Goal: Obtain resource: Download file/media

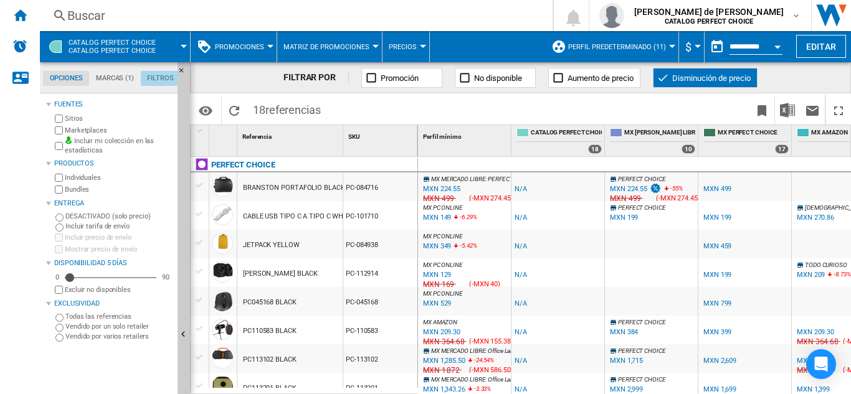
click at [159, 80] on md-tab-item "Filtros" at bounding box center [160, 78] width 39 height 15
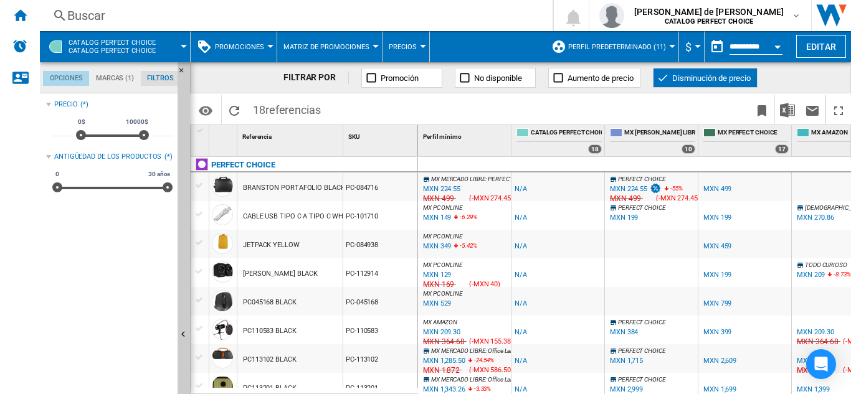
click at [75, 79] on md-tab-item "Opciones" at bounding box center [66, 78] width 46 height 15
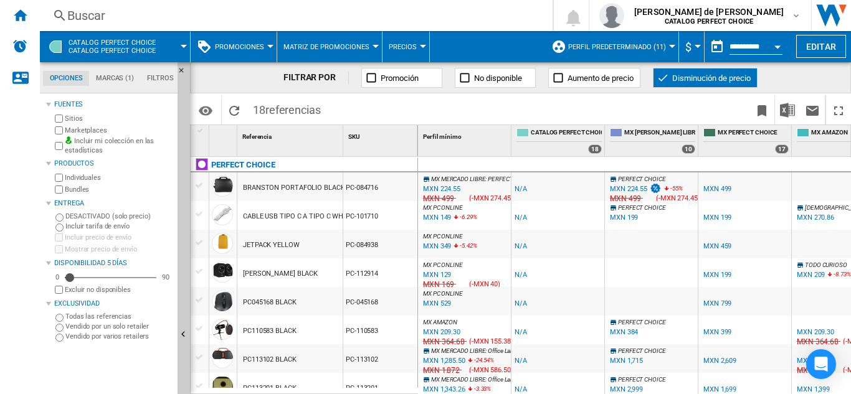
scroll to position [15, 0]
click at [267, 47] on div at bounding box center [270, 46] width 6 height 3
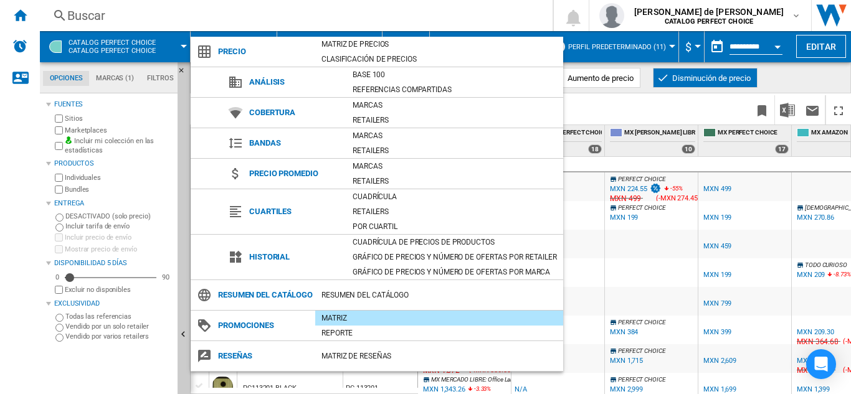
click at [285, 211] on span "Cuartiles" at bounding box center [294, 211] width 103 height 17
click at [366, 224] on div "Por cuartil" at bounding box center [454, 227] width 217 height 12
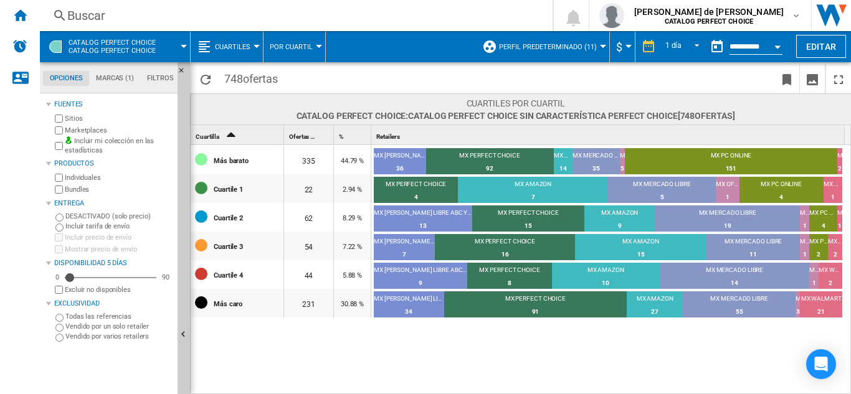
click at [255, 44] on button "Cuartiles" at bounding box center [236, 46] width 42 height 31
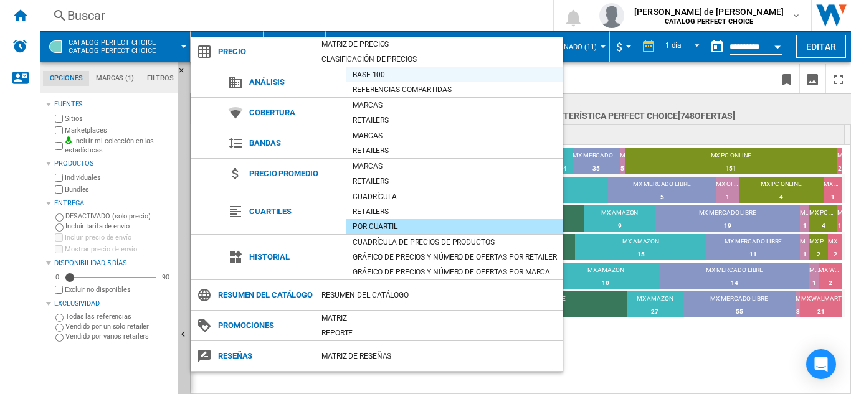
click at [387, 72] on div "Base 100" at bounding box center [454, 75] width 217 height 12
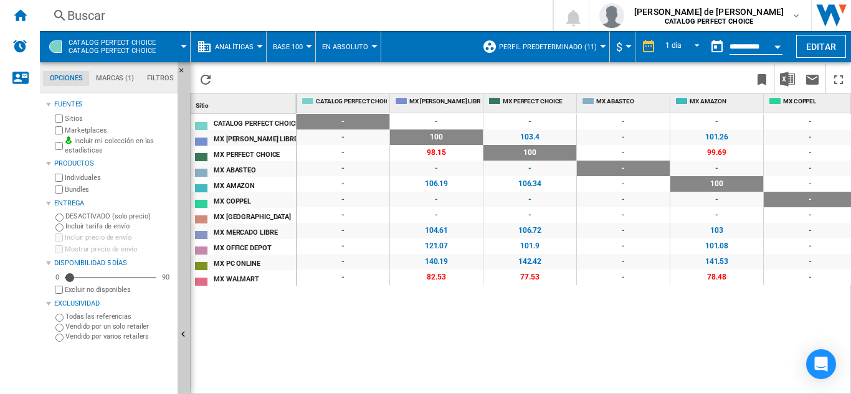
click at [260, 46] on div at bounding box center [260, 46] width 6 height 3
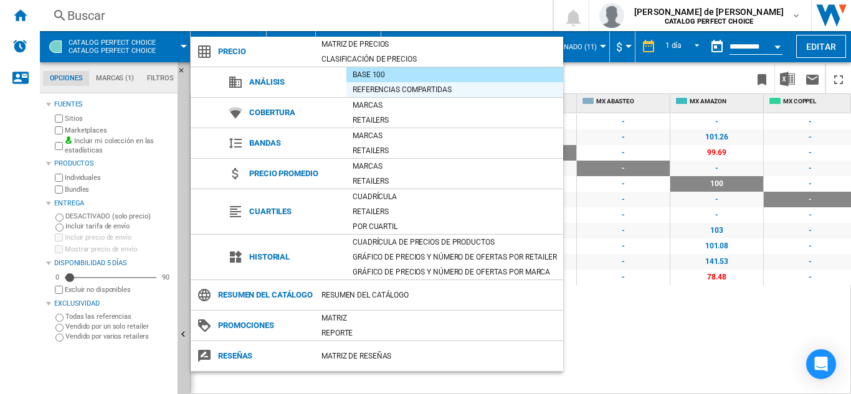
click at [359, 88] on div "Referencias compartidas" at bounding box center [454, 89] width 217 height 12
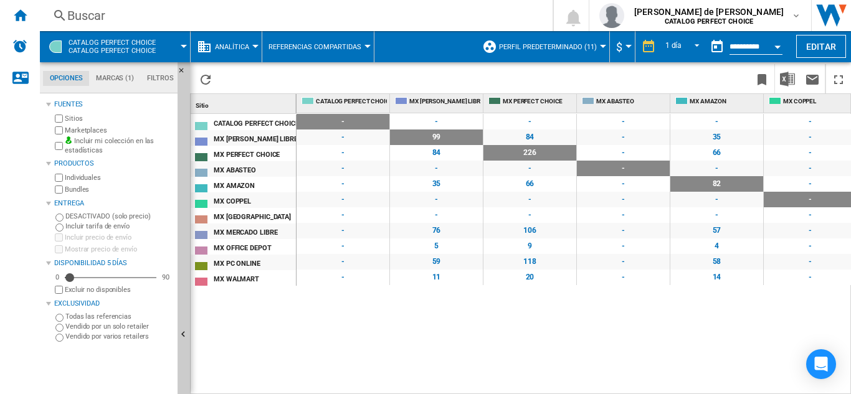
click at [253, 45] on div at bounding box center [255, 46] width 6 height 3
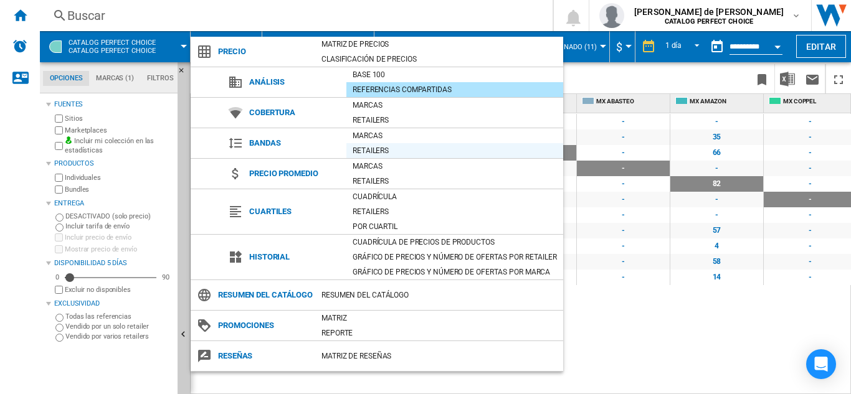
click at [374, 154] on div "Retailers" at bounding box center [454, 151] width 217 height 12
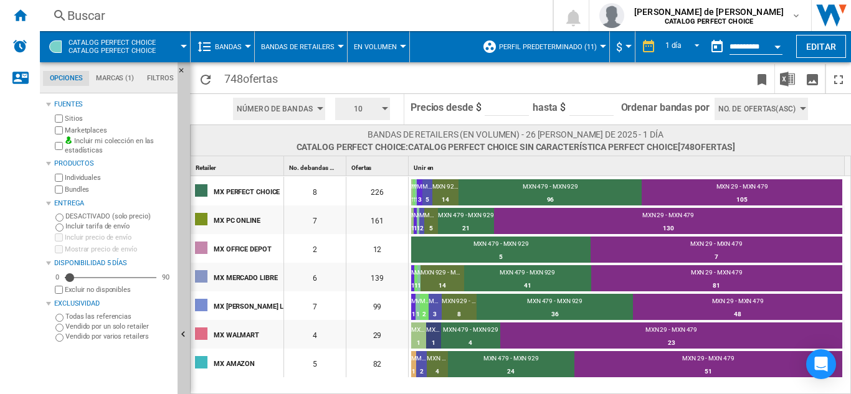
click at [249, 50] on md-menu "Bandas Precio Matriz de precios Clasificación de precios Análisis Base 100 Refe…" at bounding box center [223, 46] width 64 height 31
click at [247, 45] on div at bounding box center [248, 46] width 6 height 3
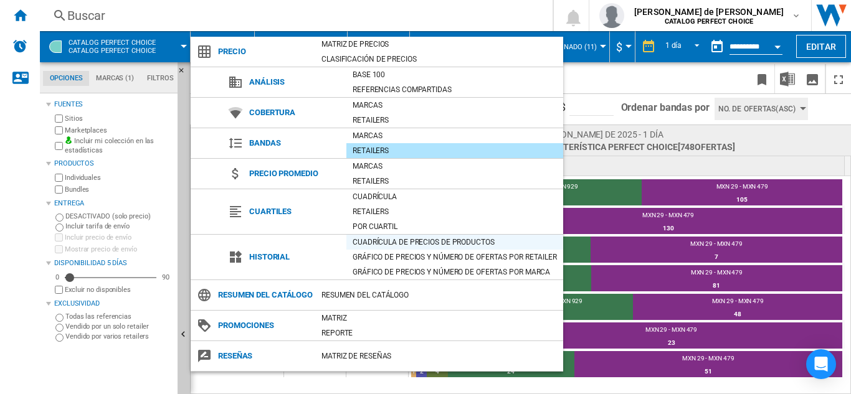
click at [468, 243] on div "Cuadrícula de precios de productos" at bounding box center [454, 242] width 217 height 12
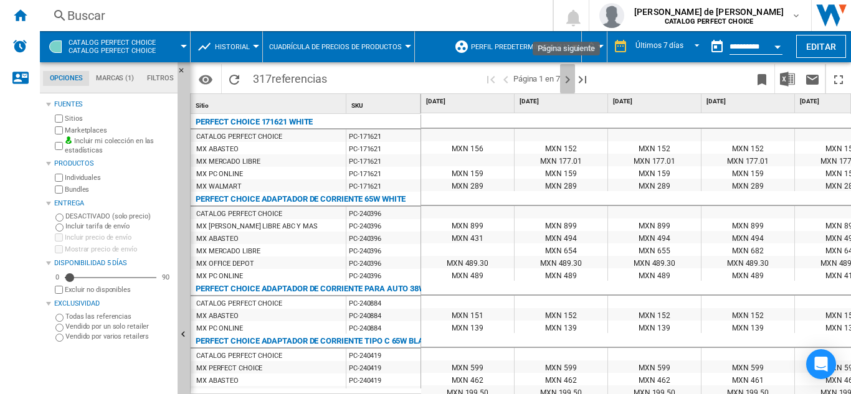
click at [564, 80] on ng-md-icon "Página siguiente" at bounding box center [567, 79] width 15 height 15
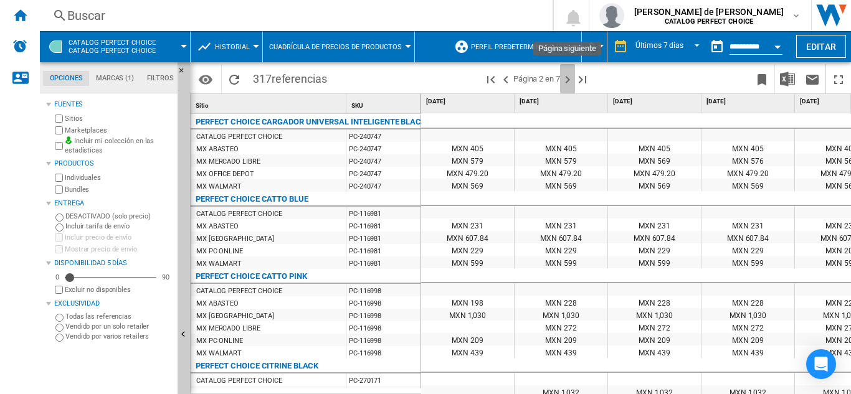
click at [566, 82] on ng-md-icon "Página siguiente" at bounding box center [567, 79] width 15 height 15
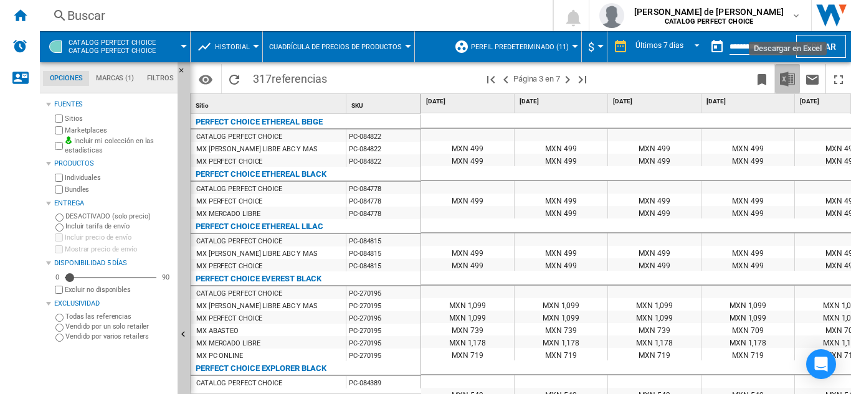
click at [791, 77] on img "Descargar en Excel" at bounding box center [787, 79] width 15 height 15
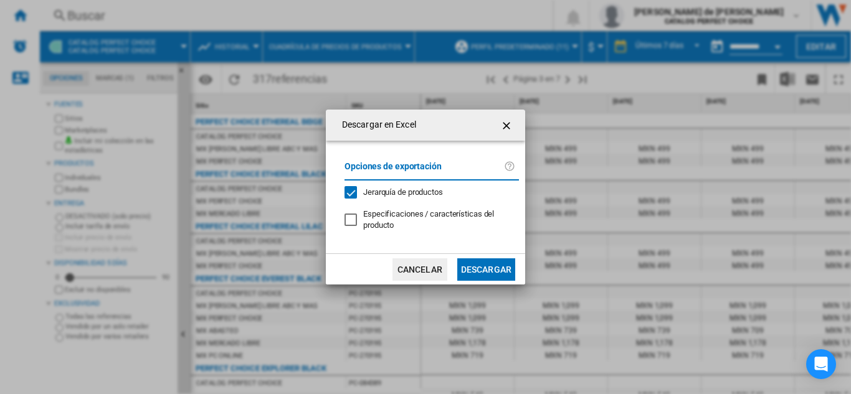
click at [486, 267] on button "Descargar" at bounding box center [486, 270] width 58 height 22
